Goal: Check status: Check status

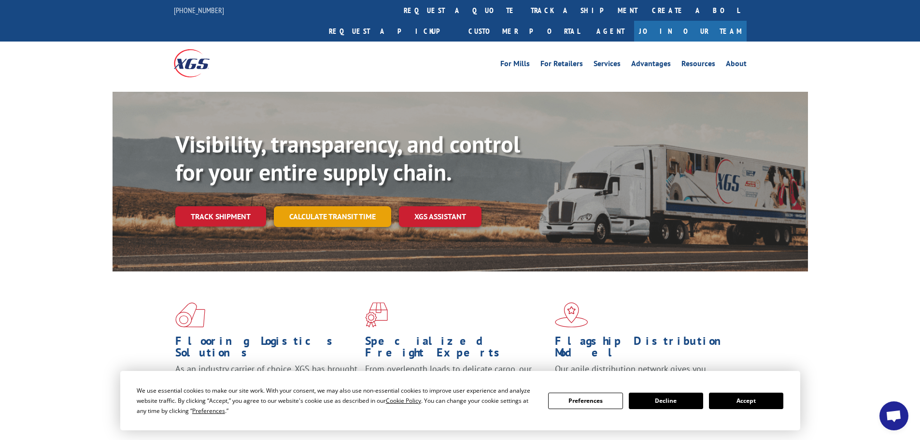
click at [342, 206] on link "Calculate transit time" at bounding box center [332, 216] width 117 height 21
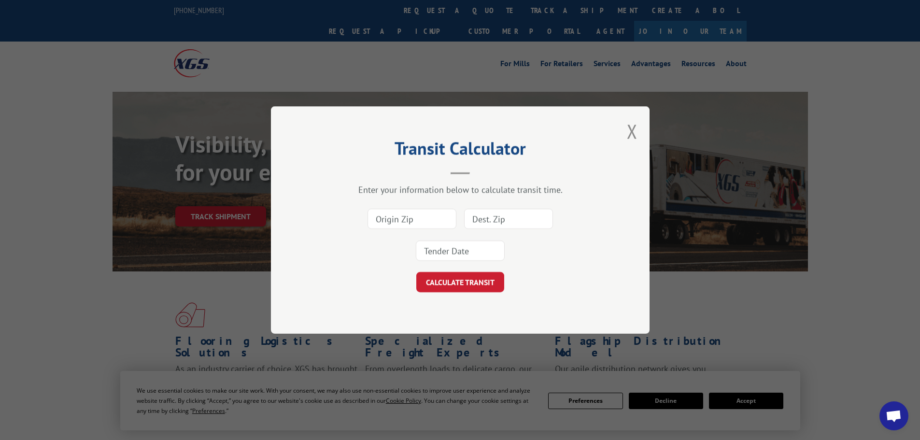
click at [639, 134] on div "Transit Calculator Enter your information below to calculate transit time. CALC…" at bounding box center [460, 219] width 379 height 227
drag, startPoint x: 189, startPoint y: 195, endPoint x: 206, endPoint y: 196, distance: 16.9
click at [191, 194] on div "Transit Calculator Enter your information below to calculate transit time. CALC…" at bounding box center [460, 220] width 920 height 440
click at [634, 132] on button "Close modal" at bounding box center [632, 131] width 11 height 26
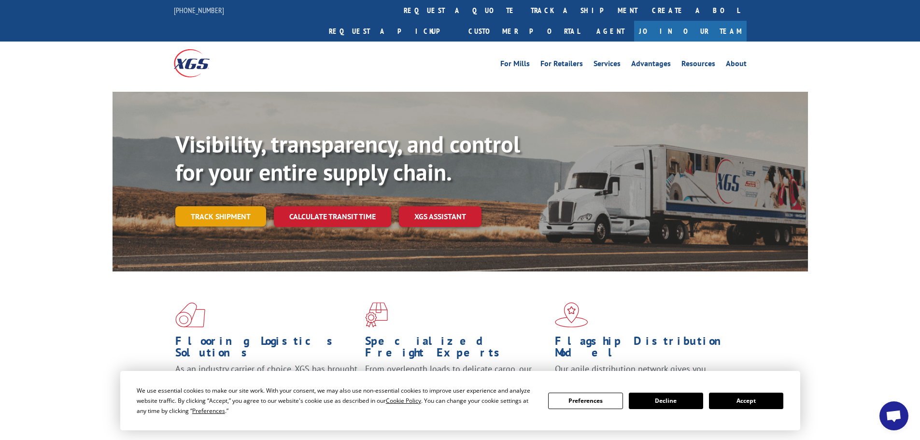
click at [212, 206] on link "Track shipment" at bounding box center [220, 216] width 91 height 20
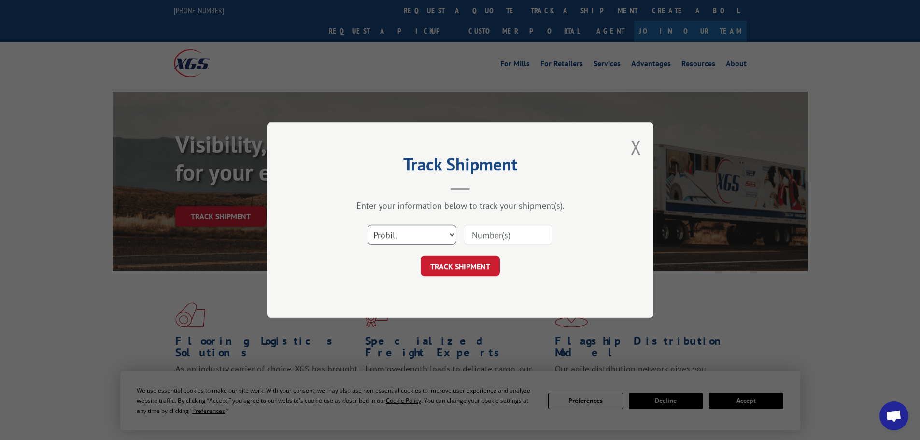
click at [397, 234] on select "Select category... Probill BOL PO" at bounding box center [412, 235] width 89 height 20
select select "bol"
click at [368, 225] on select "Select category... Probill BOL PO" at bounding box center [412, 235] width 89 height 20
click at [475, 238] on input at bounding box center [508, 235] width 89 height 20
paste input "7047859"
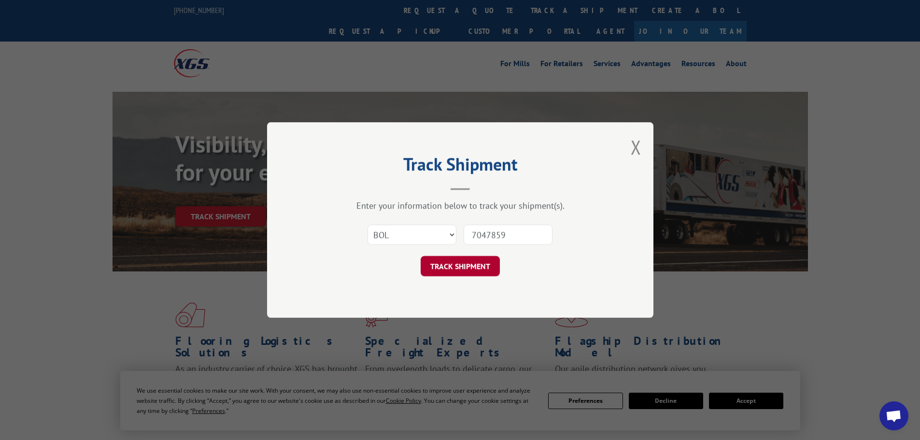
type input "7047859"
click at [454, 275] on button "TRACK SHIPMENT" at bounding box center [460, 266] width 79 height 20
